Goal: Task Accomplishment & Management: Manage account settings

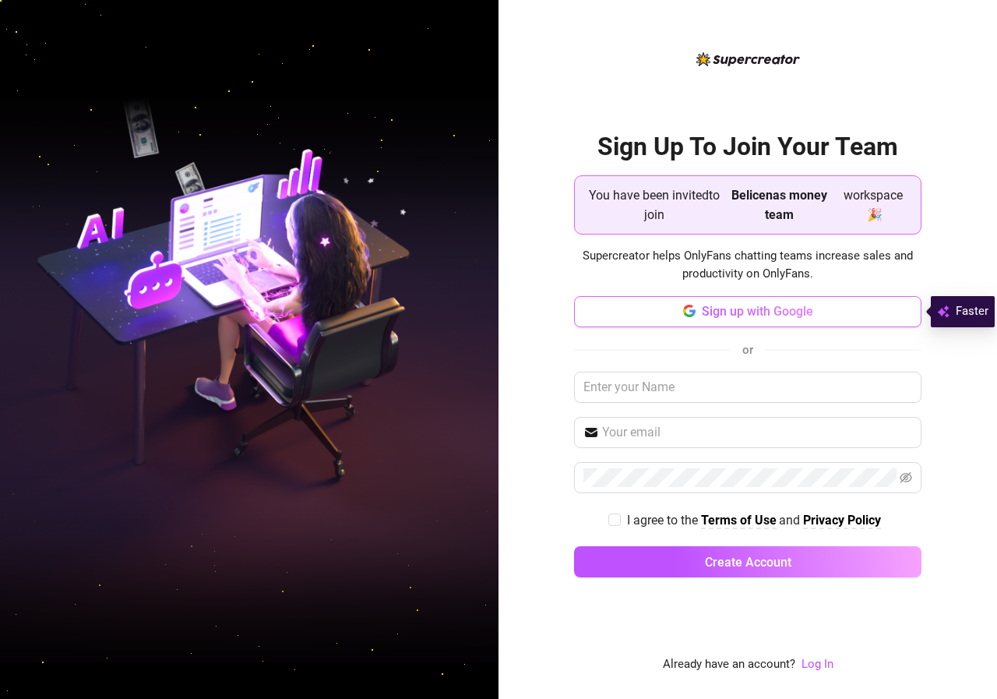
click at [777, 314] on span "Sign up with Google" at bounding box center [757, 311] width 111 height 15
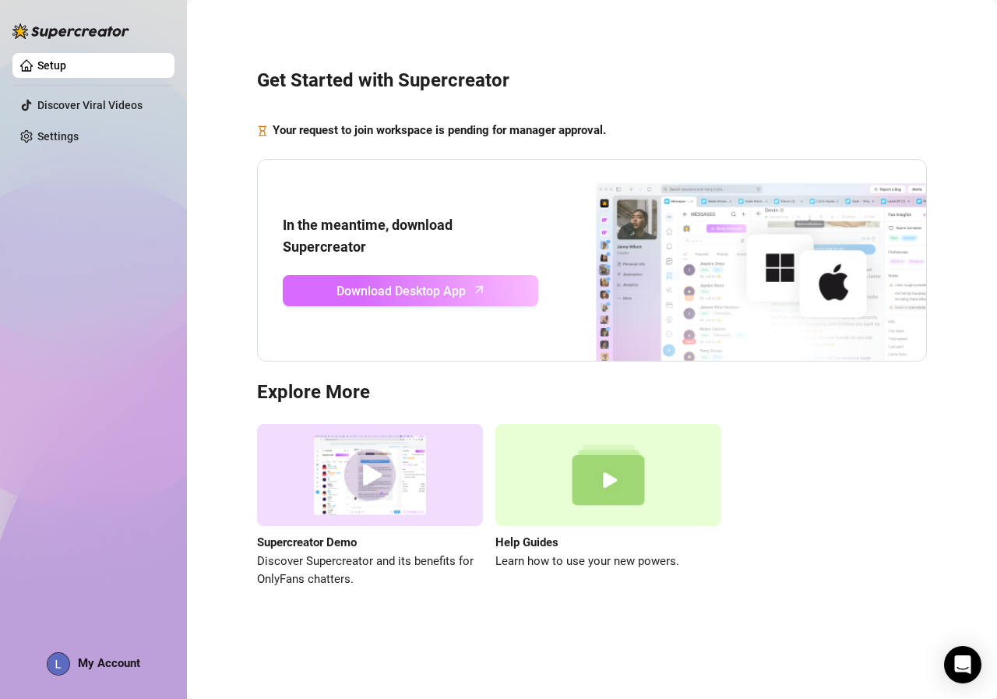
click at [439, 291] on span "Download Desktop App" at bounding box center [400, 290] width 129 height 19
click at [445, 287] on span "Download Desktop App" at bounding box center [400, 290] width 129 height 19
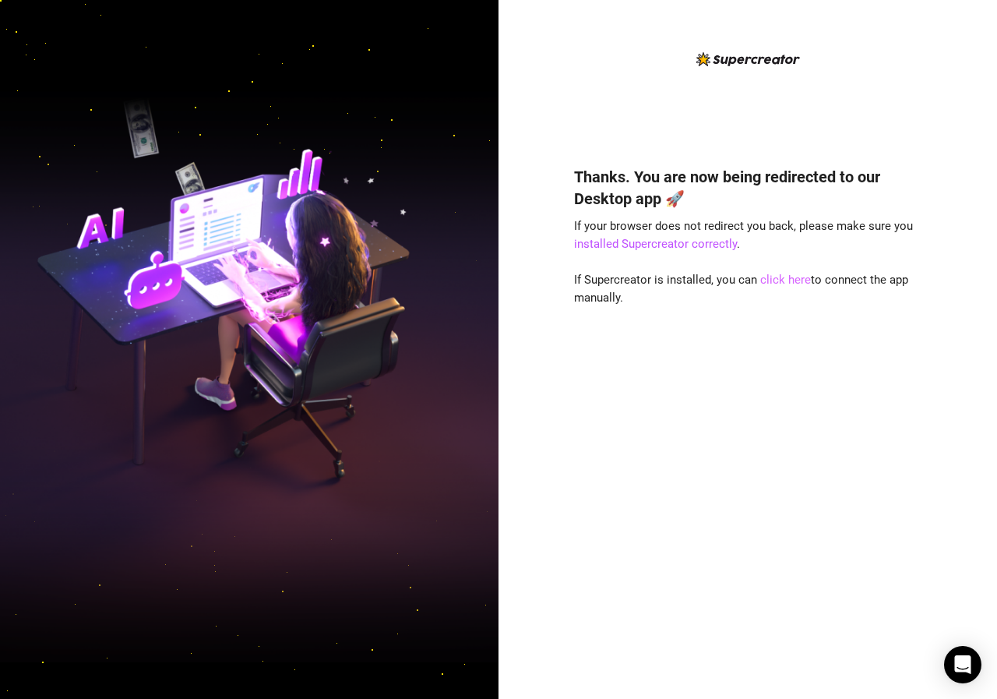
click at [784, 280] on link "click here" at bounding box center [785, 280] width 51 height 14
click at [707, 241] on link "installed Supercreator correctly" at bounding box center [655, 244] width 163 height 14
click at [658, 244] on link "installed Supercreator correctly" at bounding box center [655, 244] width 163 height 14
click at [782, 280] on link "click here" at bounding box center [785, 280] width 51 height 14
click at [774, 278] on link "click here" at bounding box center [785, 280] width 51 height 14
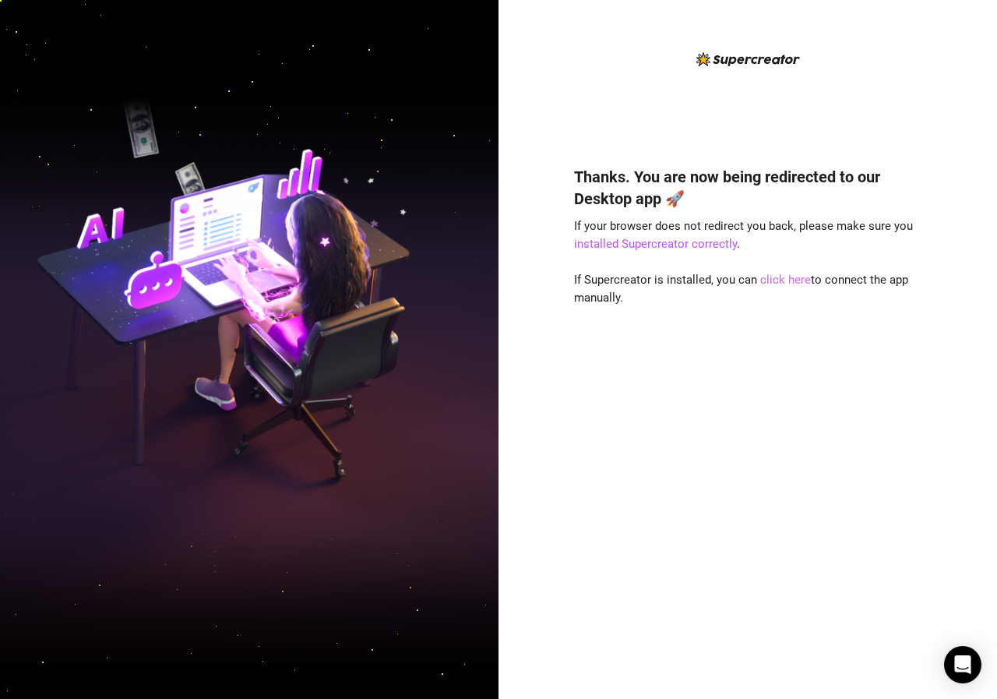
click at [776, 278] on link "click here" at bounding box center [785, 280] width 51 height 14
click at [663, 29] on div "Thanks. You are now being redirected to our Desktop app 🚀 If your browser does …" at bounding box center [747, 349] width 498 height 699
click at [451, 188] on img at bounding box center [249, 349] width 498 height 625
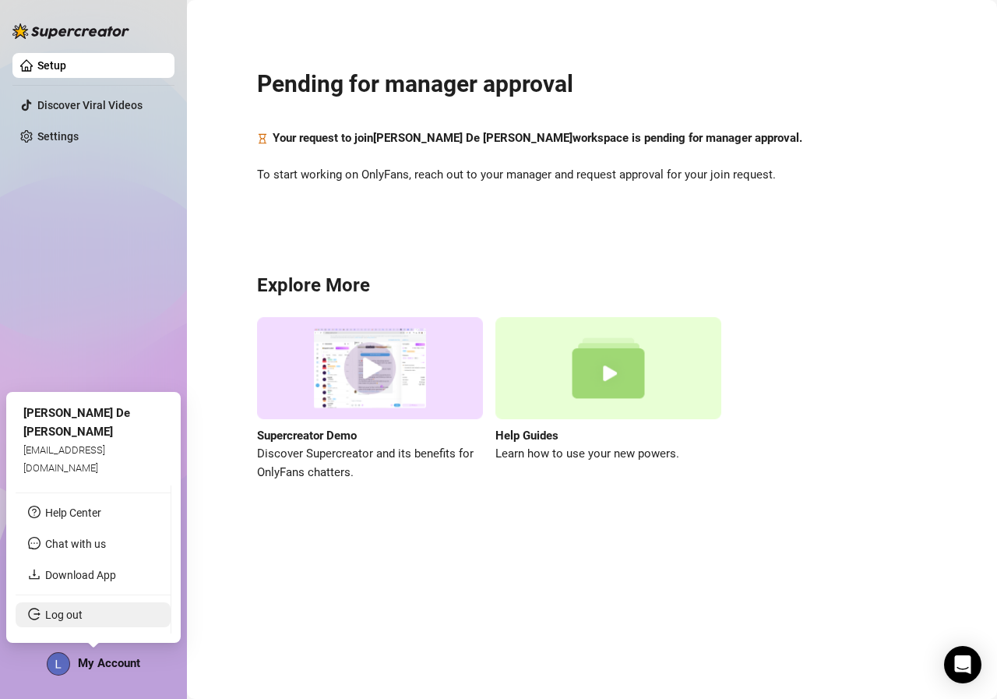
click at [83, 619] on link "Log out" at bounding box center [63, 614] width 37 height 12
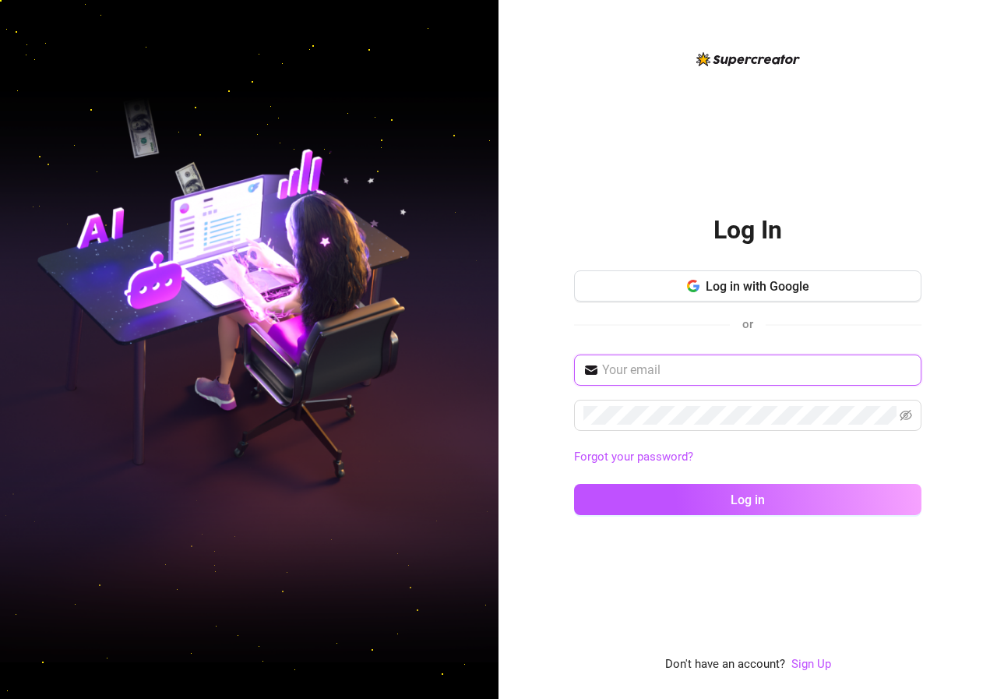
click at [721, 376] on input "text" at bounding box center [757, 370] width 310 height 19
click at [683, 368] on input "text" at bounding box center [757, 370] width 310 height 19
paste input "[EMAIL_ADDRESS][DOMAIN_NAME]"
type input "[EMAIL_ADDRESS][DOMAIN_NAME]"
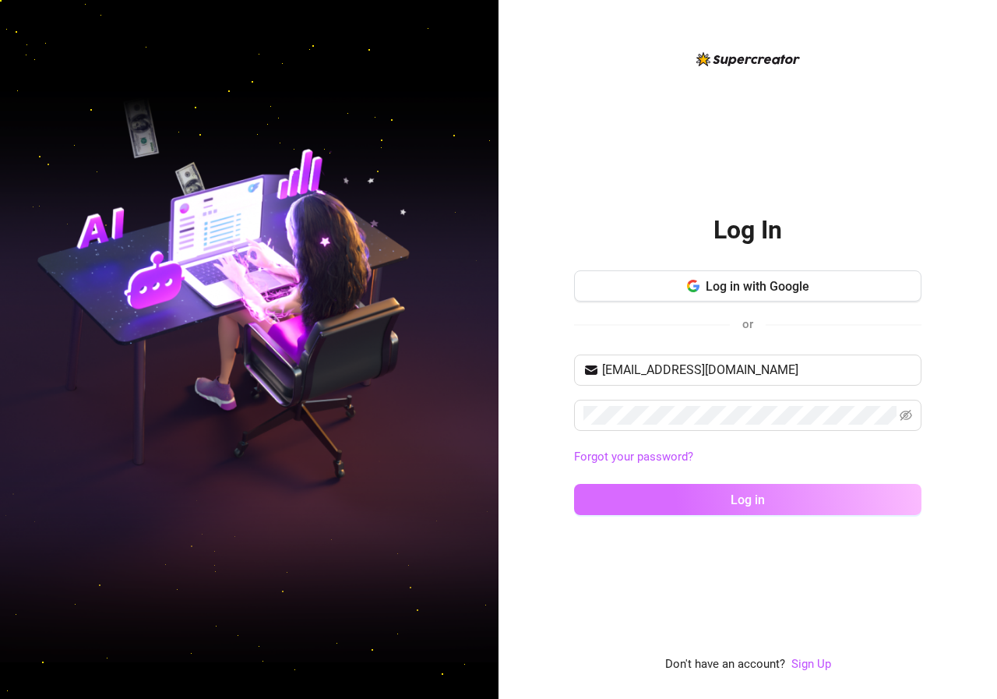
click at [749, 496] on span "Log in" at bounding box center [748, 499] width 34 height 15
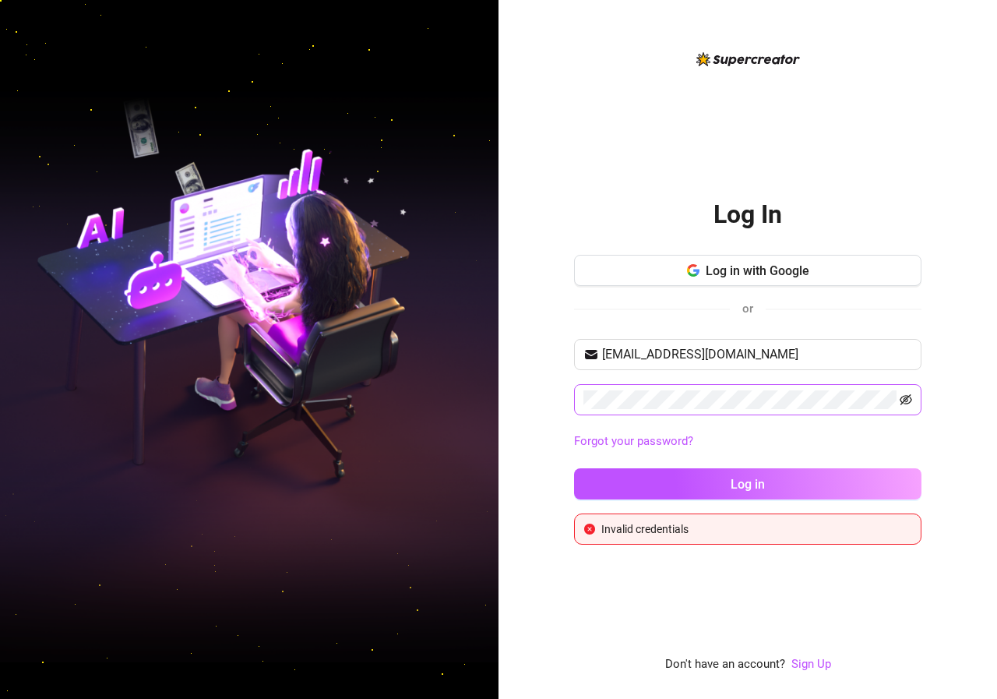
click at [907, 402] on icon "eye-invisible" at bounding box center [906, 399] width 12 height 12
